Goal: Navigation & Orientation: Find specific page/section

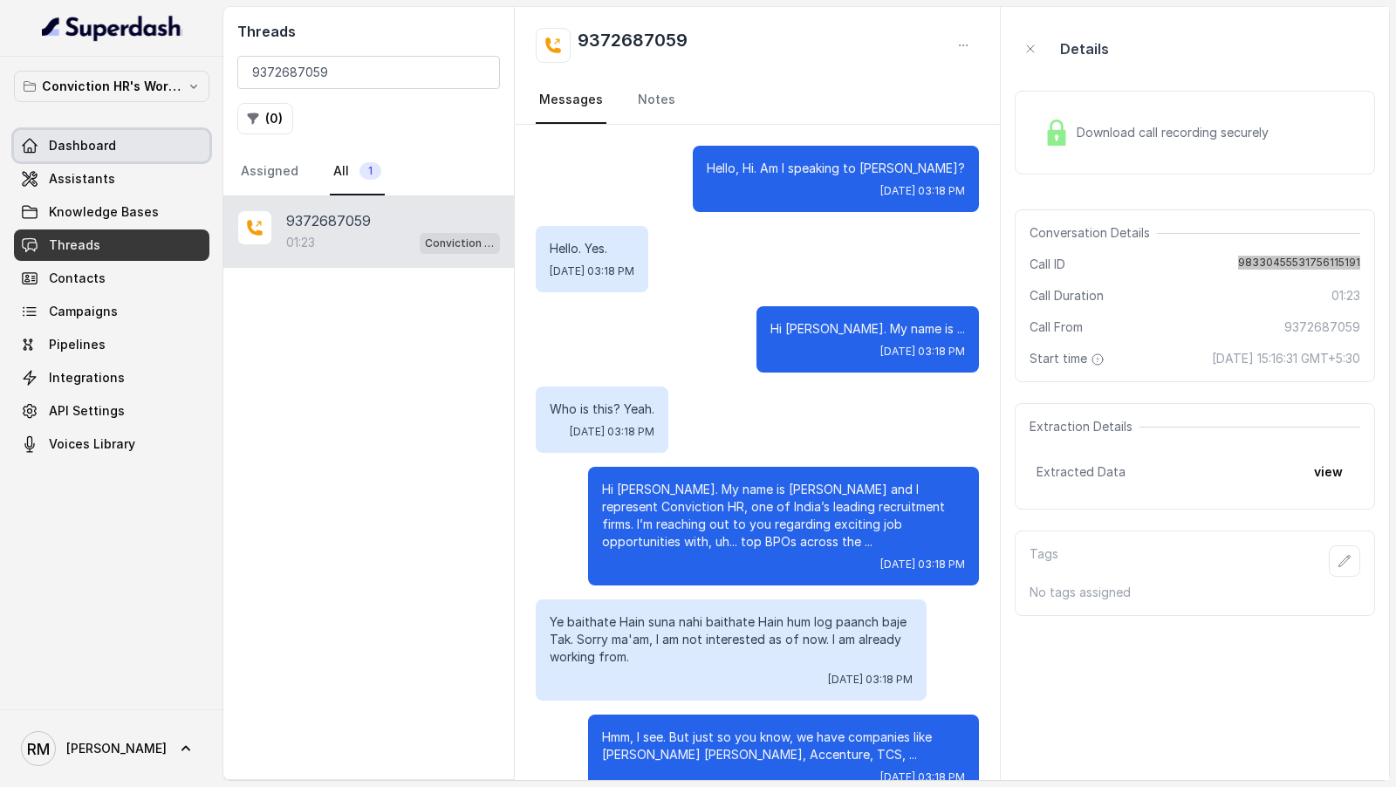
scroll to position [847, 0]
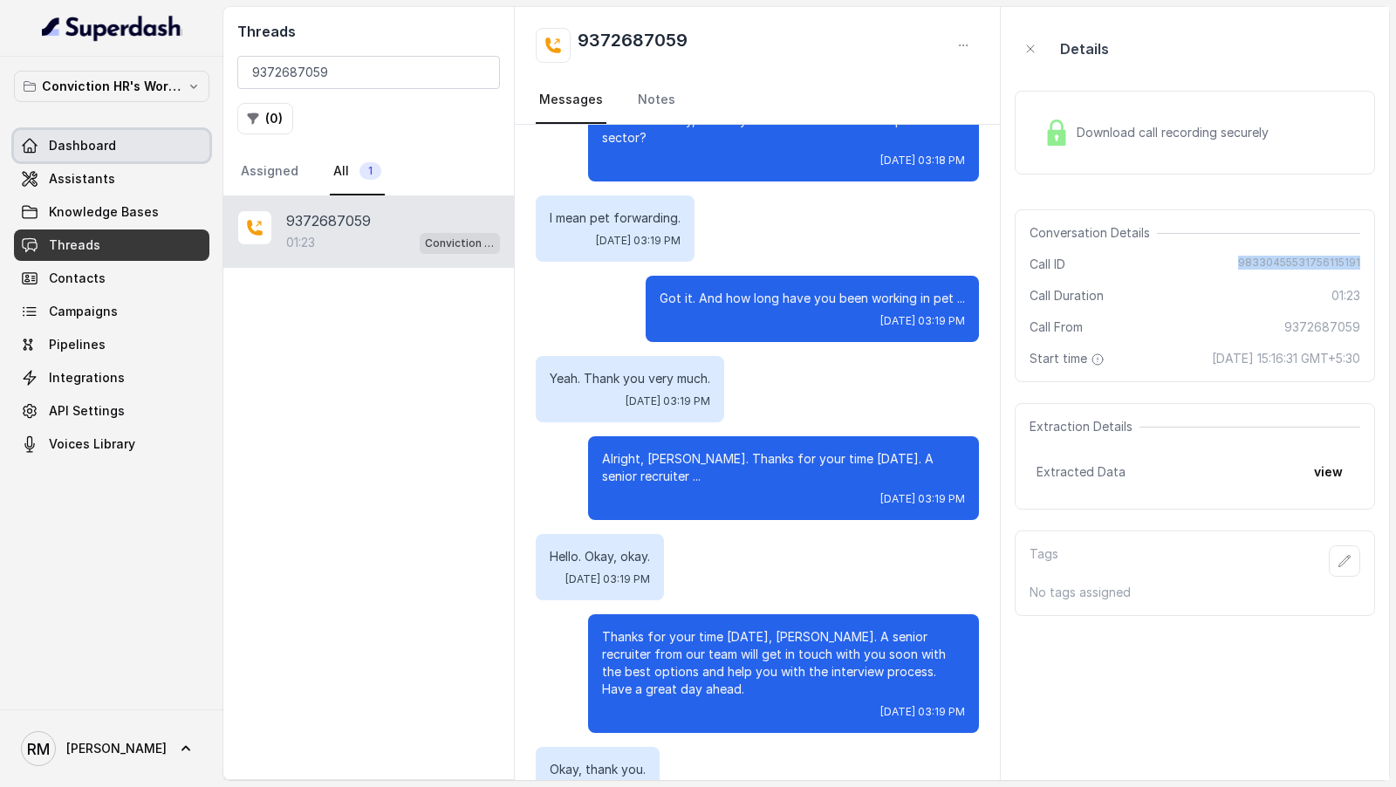
click at [133, 135] on link "Dashboard" at bounding box center [111, 145] width 195 height 31
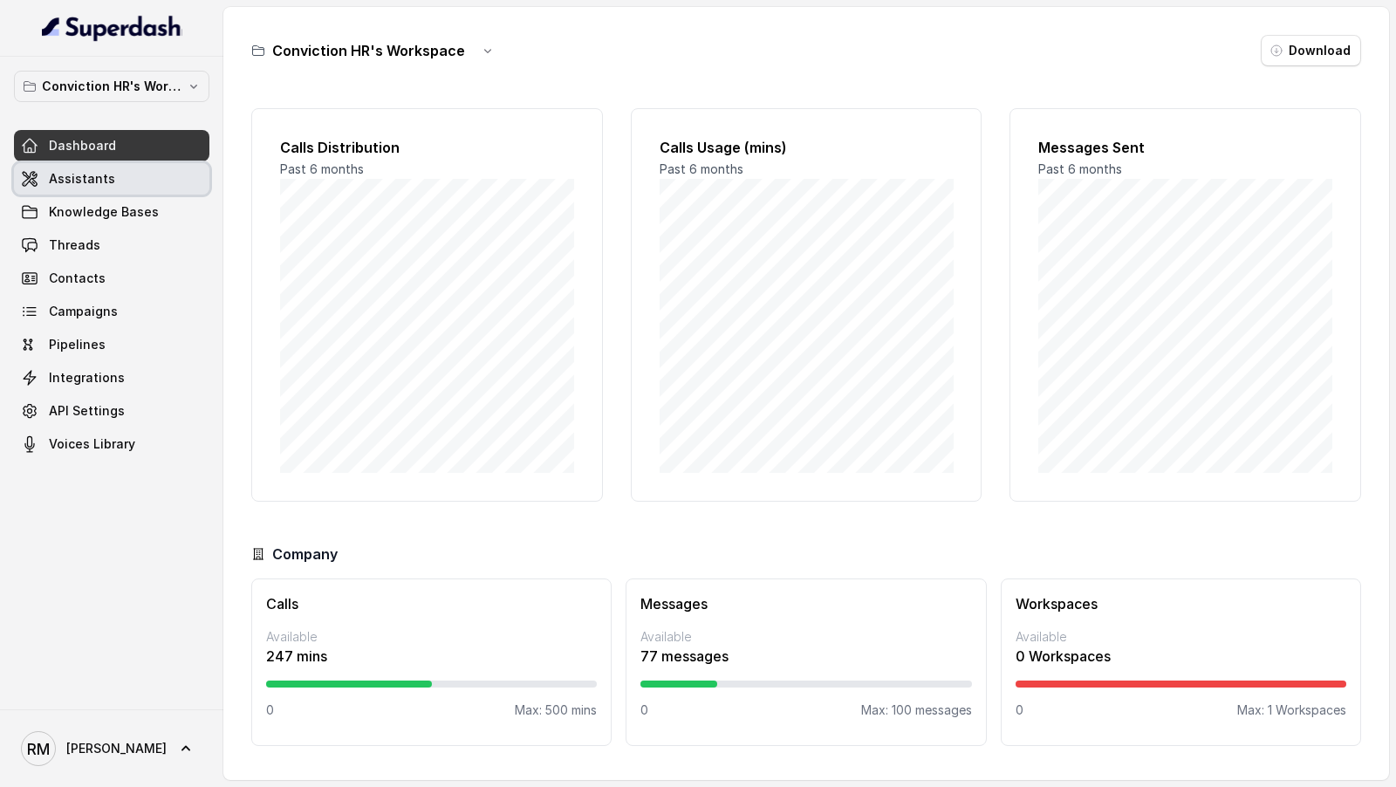
click at [151, 181] on link "Assistants" at bounding box center [111, 178] width 195 height 31
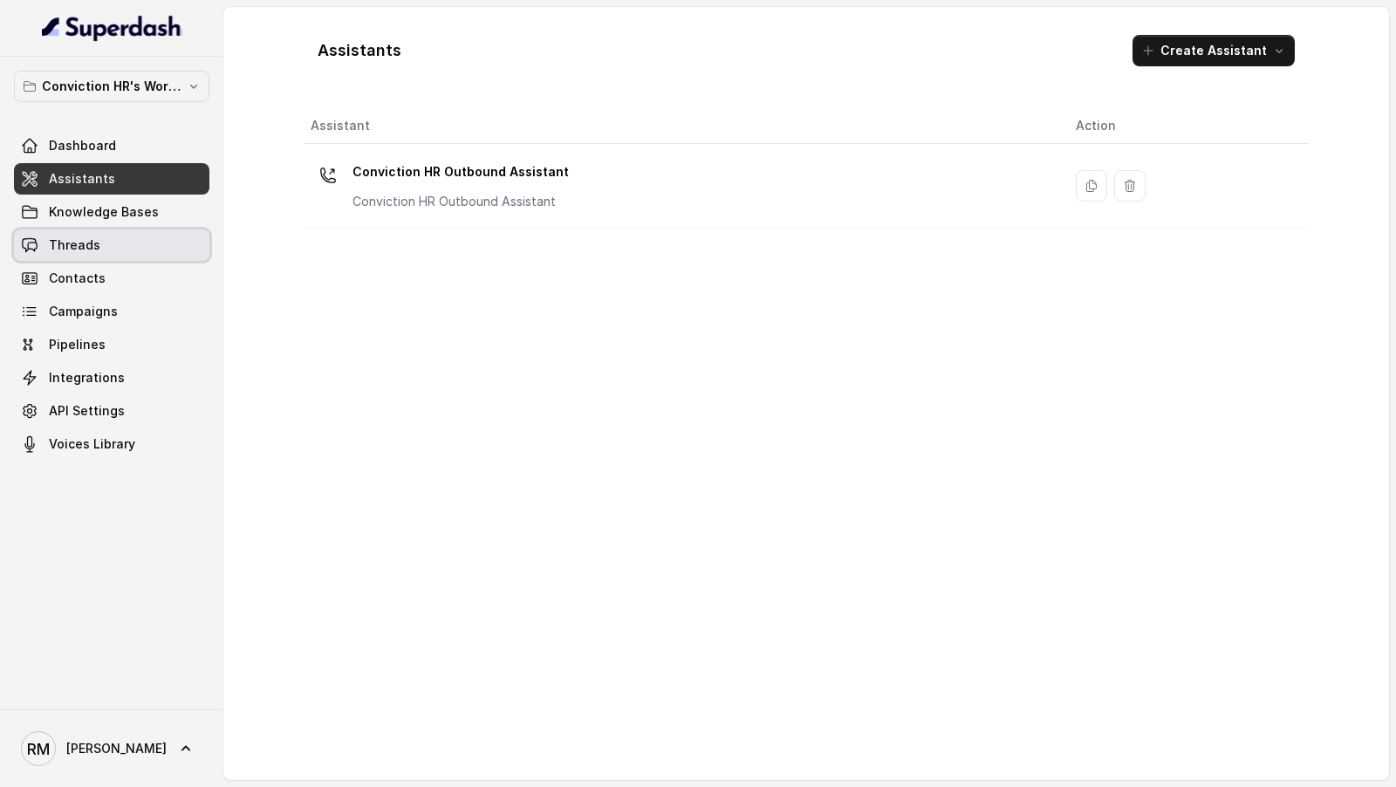
click at [96, 236] on span "Threads" at bounding box center [74, 244] width 51 height 17
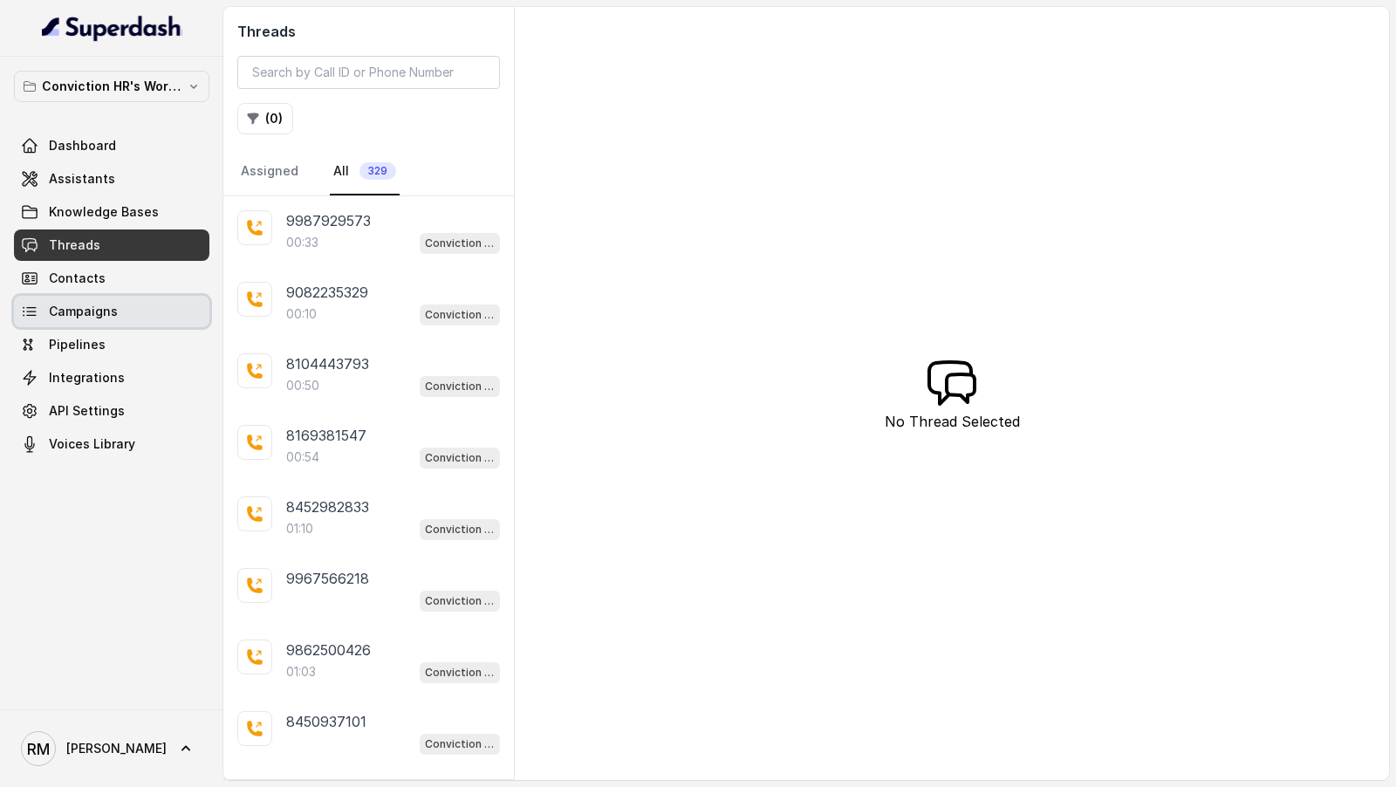
click at [118, 304] on link "Campaigns" at bounding box center [111, 311] width 195 height 31
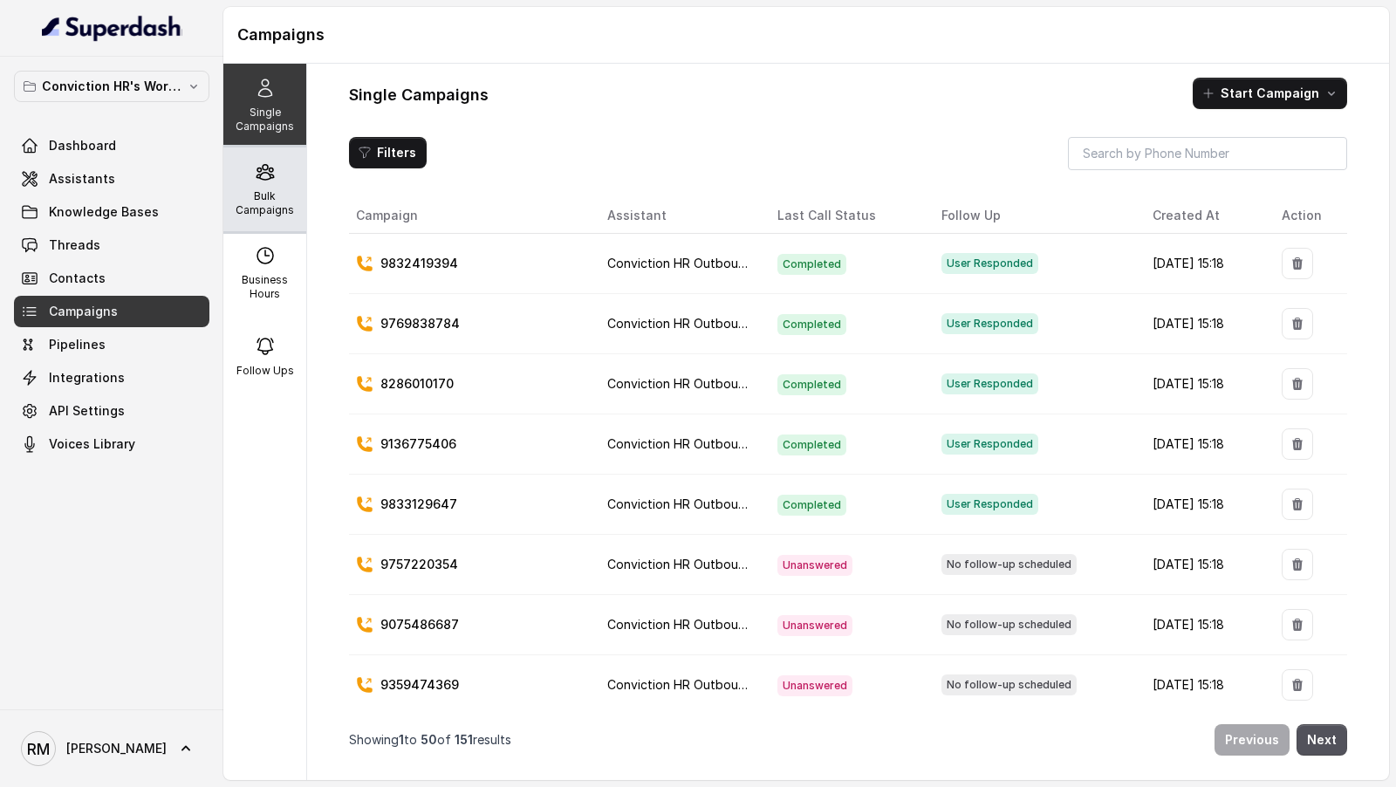
click at [273, 181] on icon at bounding box center [265, 171] width 21 height 21
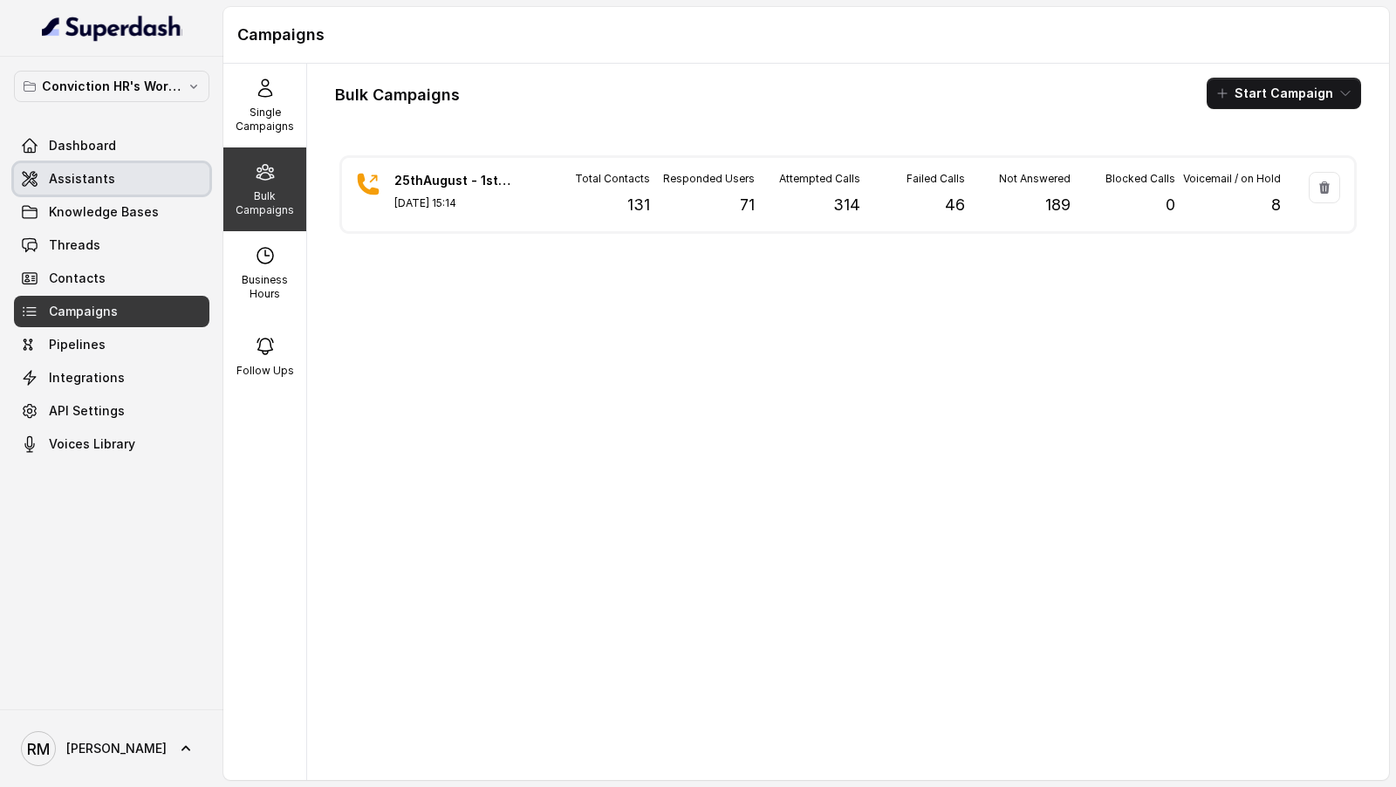
click at [81, 181] on span "Assistants" at bounding box center [82, 178] width 66 height 17
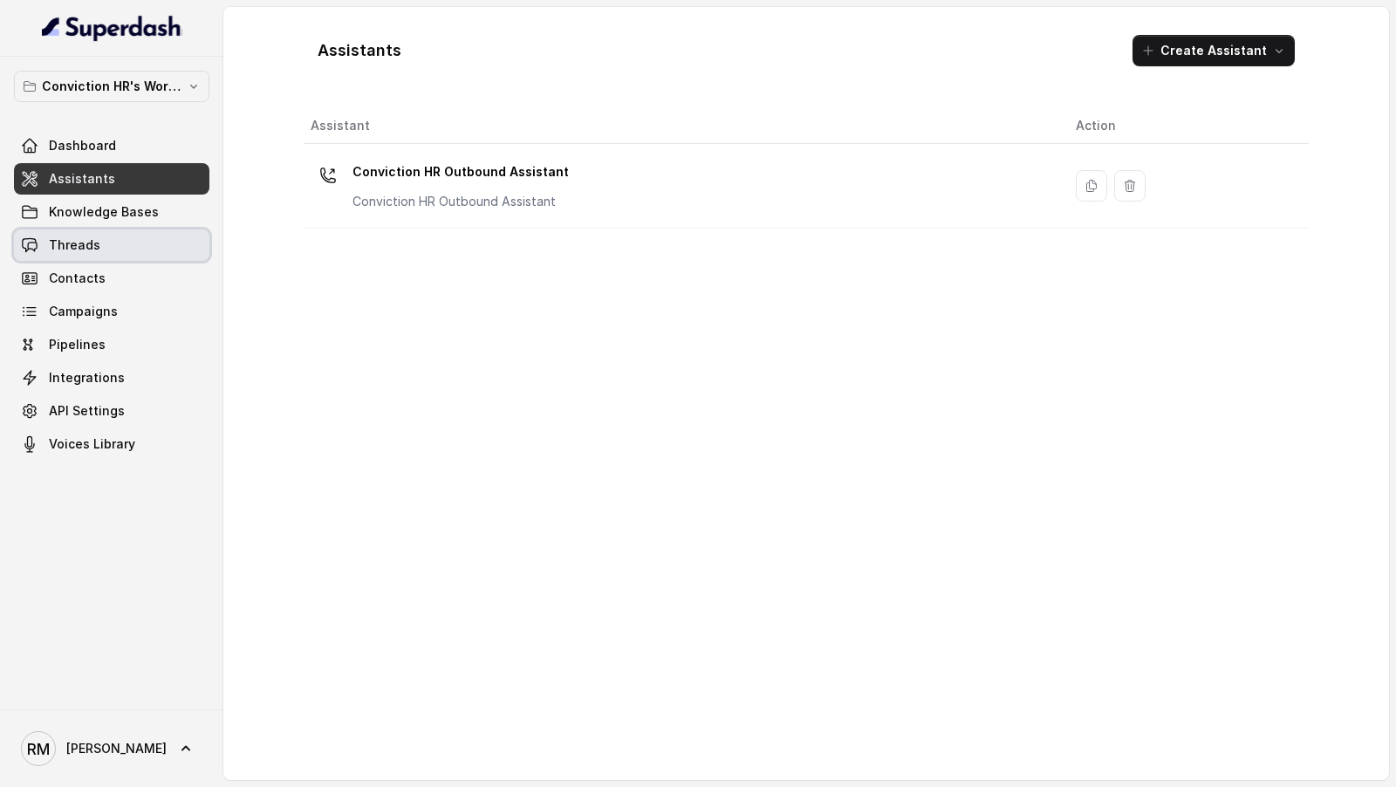
click at [113, 245] on link "Threads" at bounding box center [111, 244] width 195 height 31
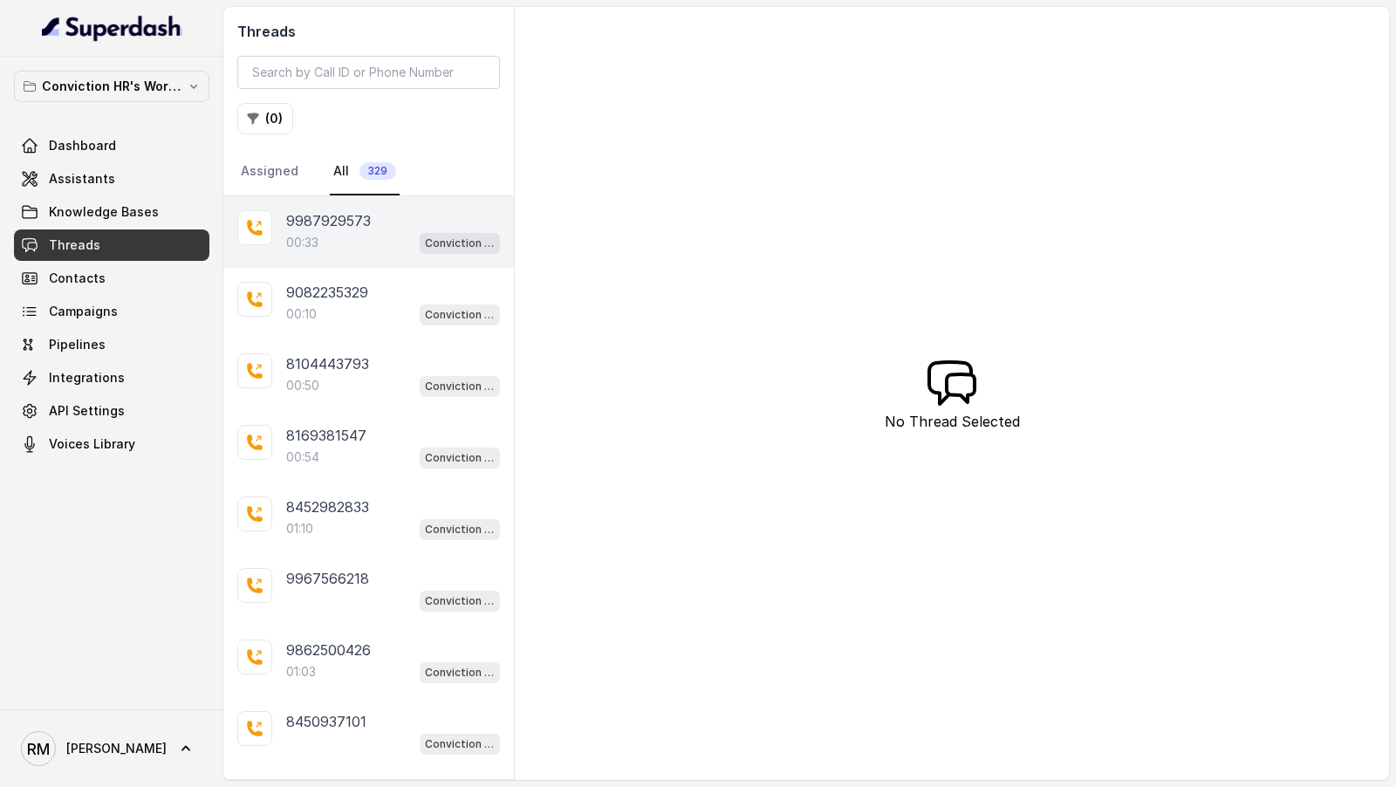
click at [343, 231] on div "00:33 Conviction HR Outbound Assistant" at bounding box center [393, 242] width 214 height 23
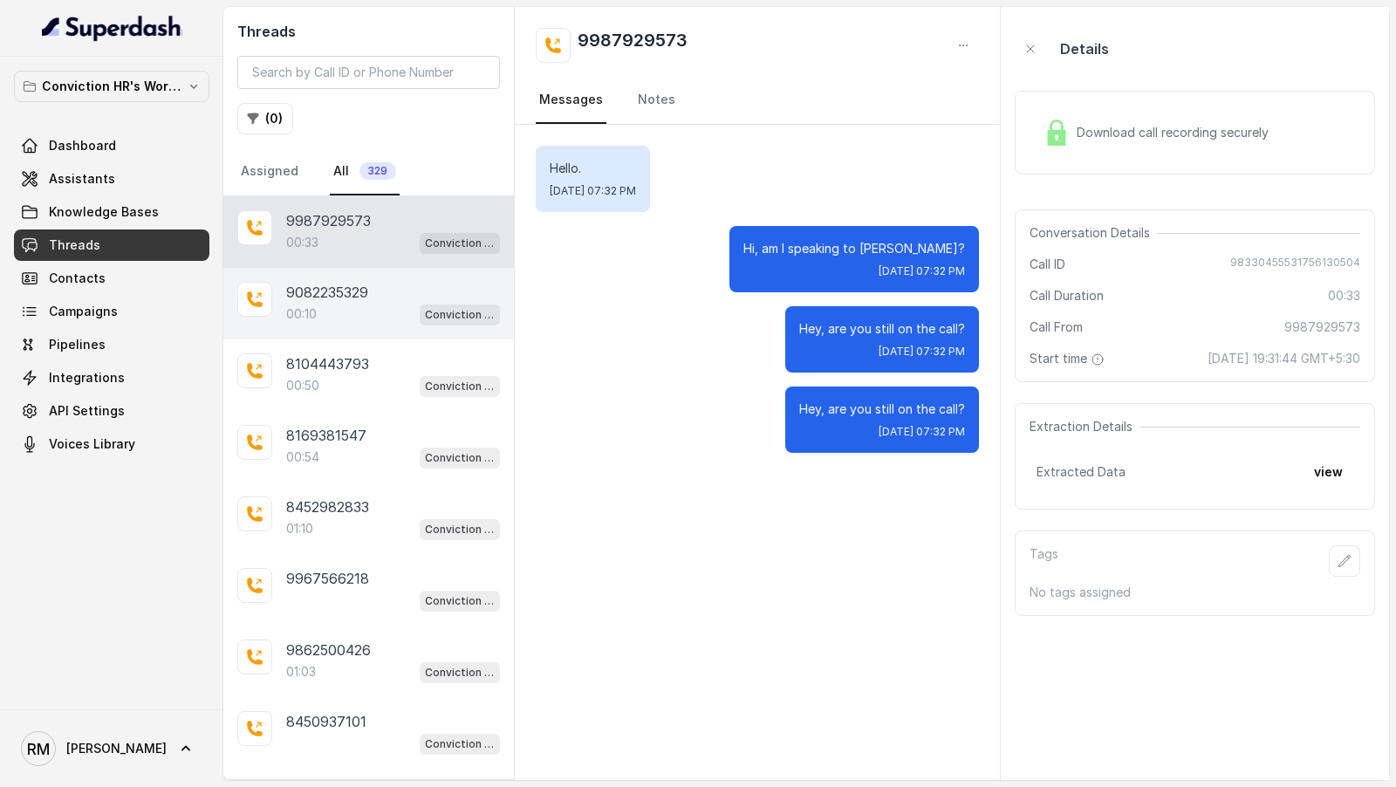
click at [383, 303] on div "00:10 Conviction HR Outbound Assistant" at bounding box center [393, 314] width 214 height 23
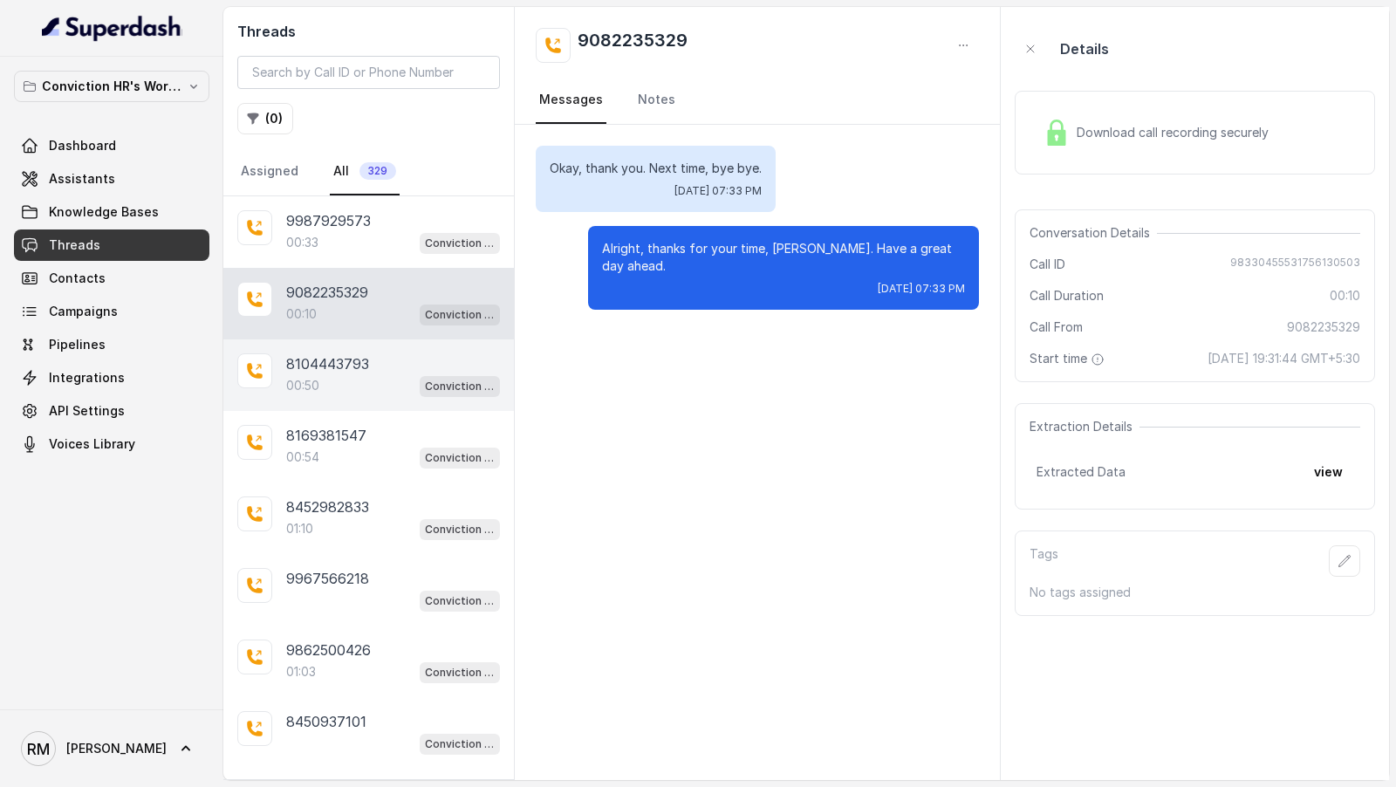
click at [378, 363] on div "8104443793" at bounding box center [393, 363] width 214 height 21
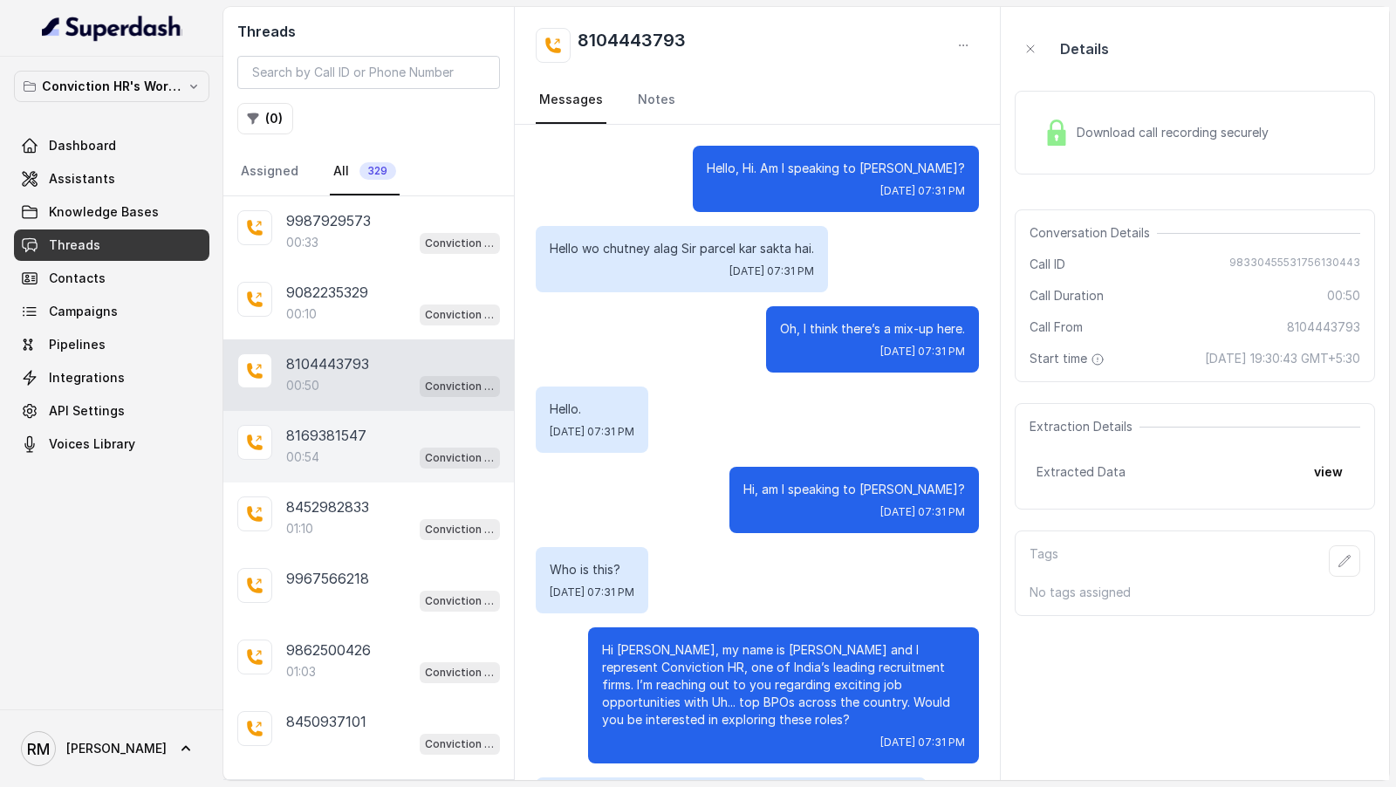
click at [340, 420] on div "8169381547 00:54 Conviction HR Outbound Assistant" at bounding box center [368, 447] width 290 height 72
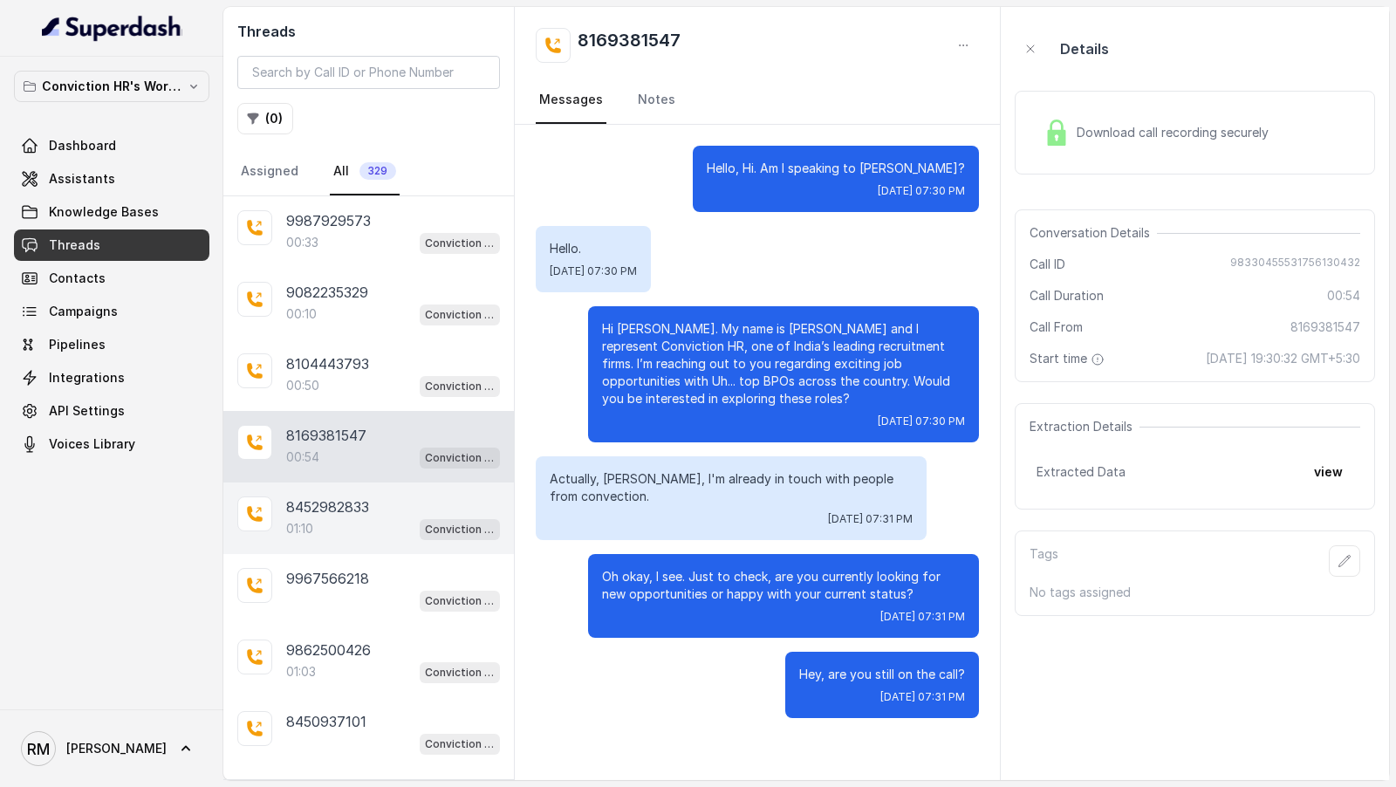
click at [365, 517] on div "01:10 Conviction HR Outbound Assistant" at bounding box center [393, 528] width 214 height 23
